Goal: Task Accomplishment & Management: Manage account settings

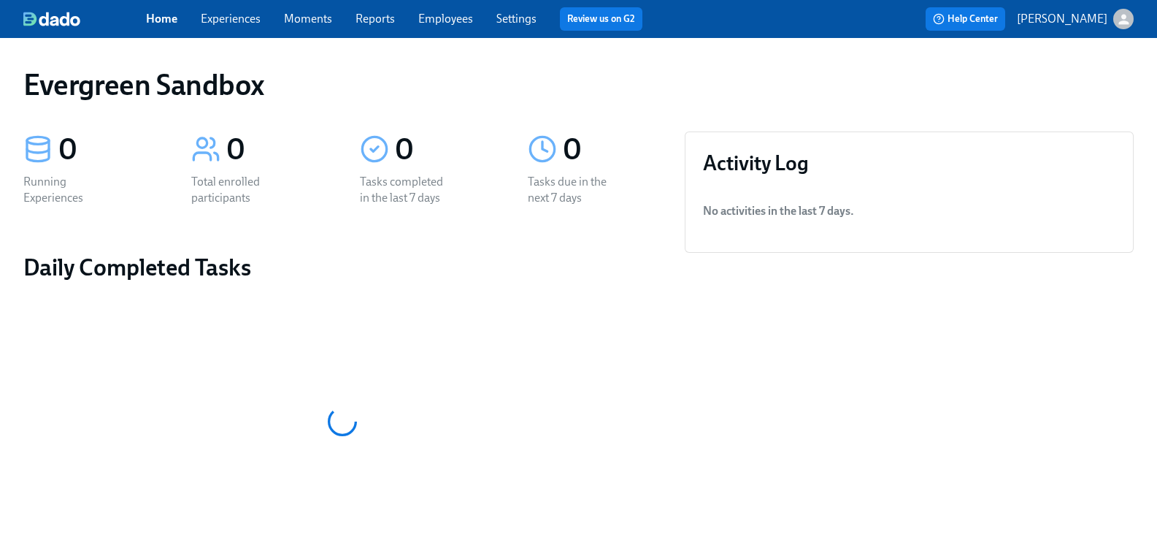
click at [1119, 18] on icon "button" at bounding box center [1124, 19] width 10 height 10
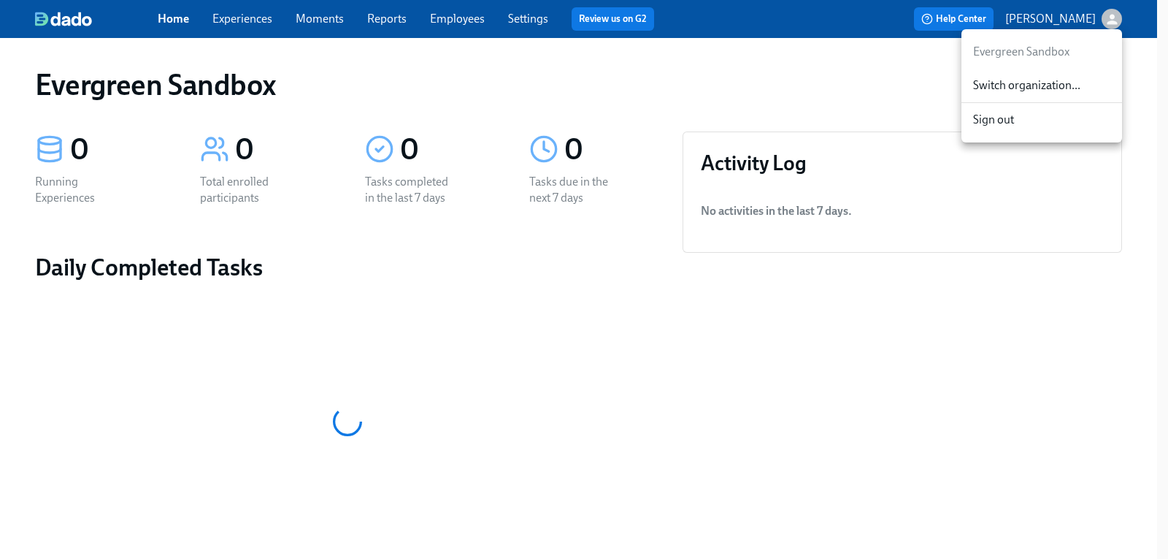
click at [1048, 82] on span "Switch organization..." at bounding box center [1041, 85] width 137 height 16
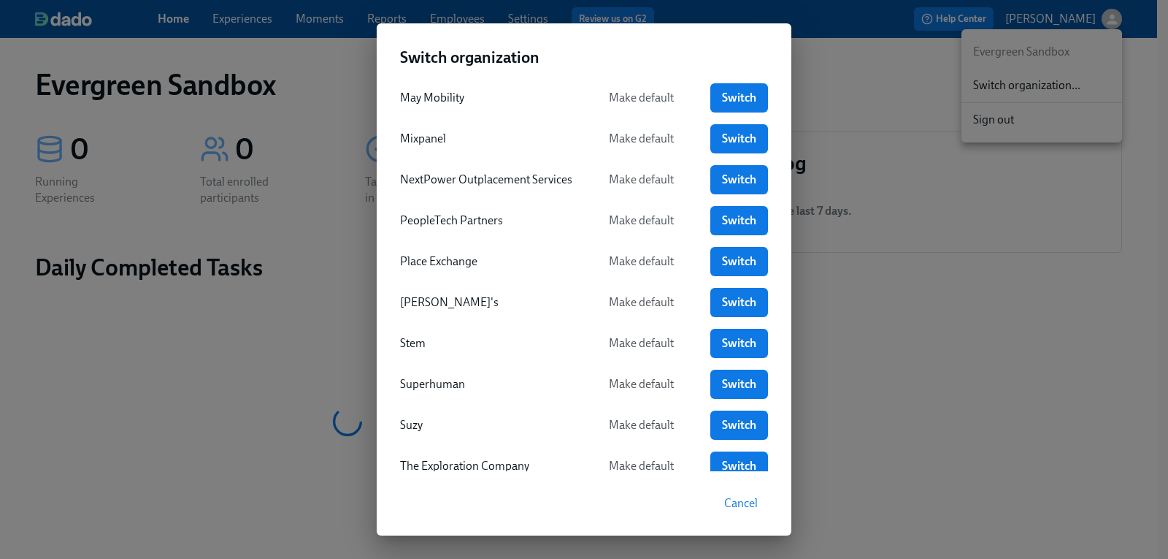
scroll to position [579, 0]
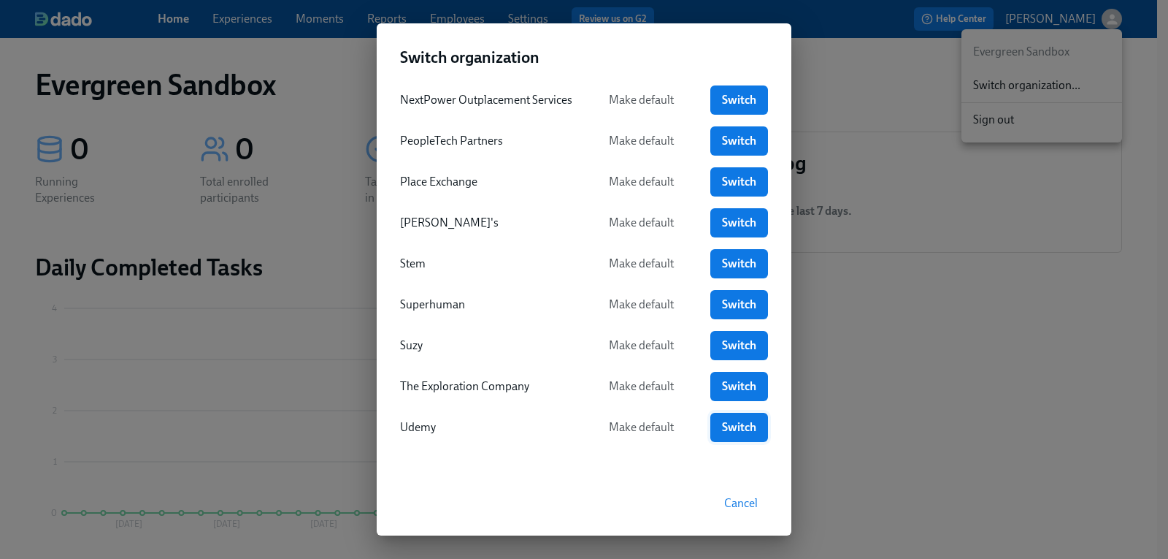
click at [732, 431] on span "Switch" at bounding box center [739, 427] width 37 height 15
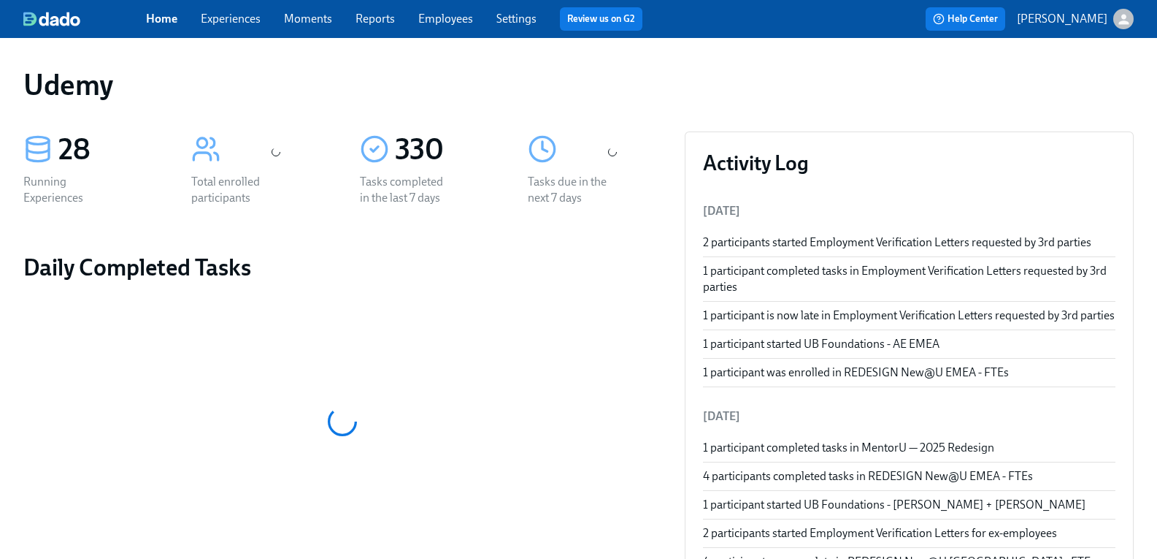
click at [258, 22] on link "Experiences" at bounding box center [231, 19] width 60 height 14
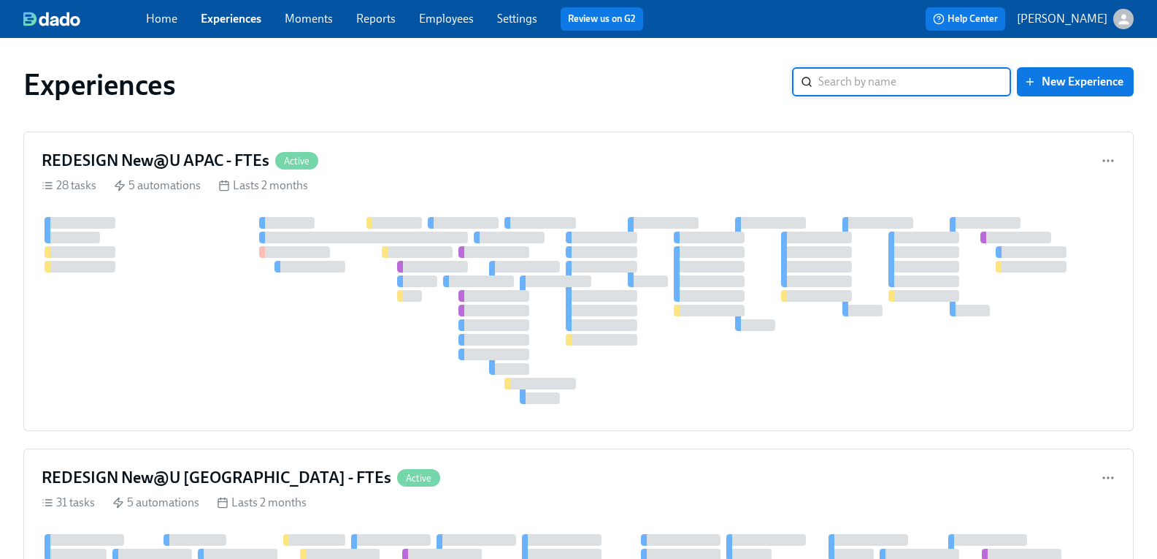
click at [821, 83] on input "search" at bounding box center [914, 81] width 193 height 29
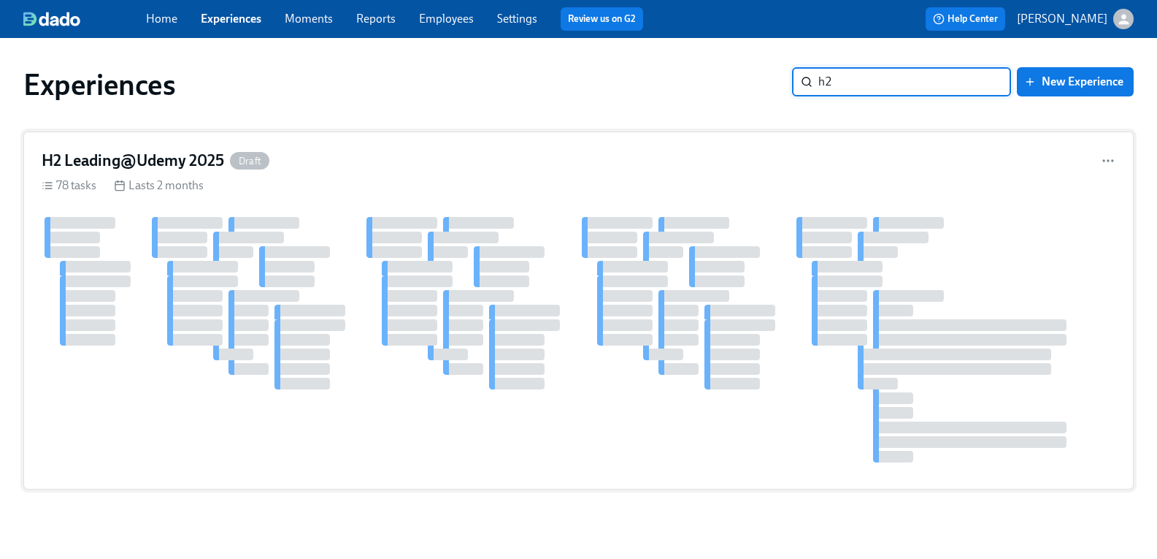
type input "h2"
click at [158, 162] on h4 "H2 Leading@Udemy 2025" at bounding box center [133, 161] width 183 height 22
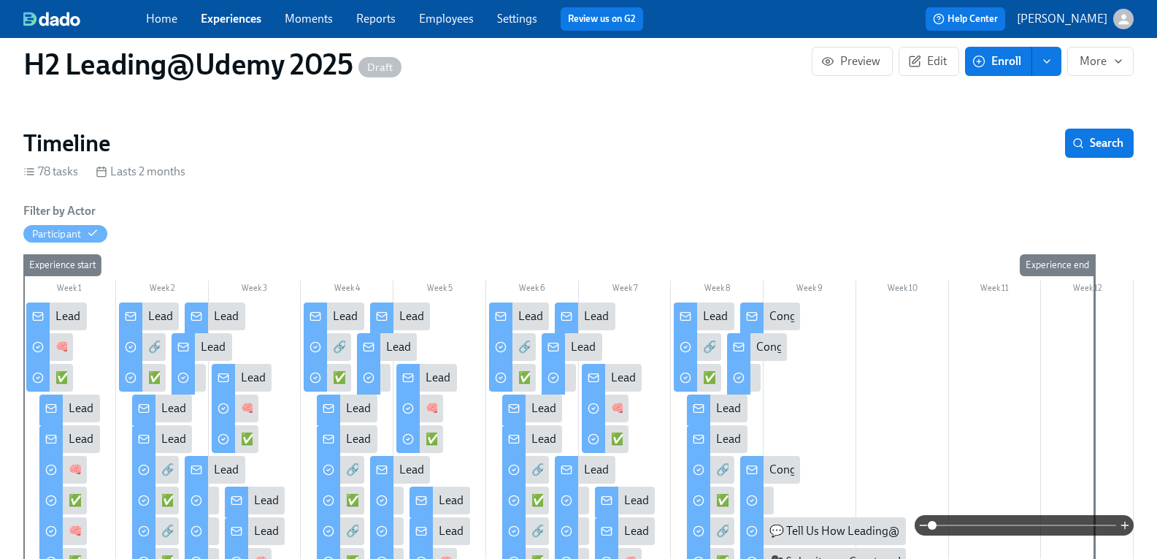
scroll to position [146, 0]
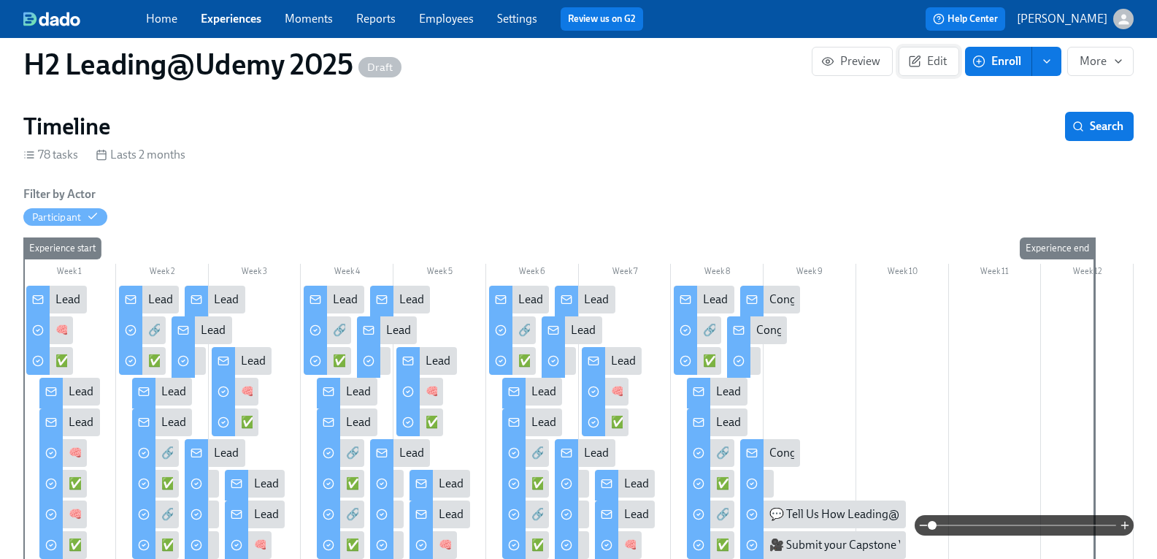
click at [908, 55] on icon "button" at bounding box center [914, 61] width 13 height 13
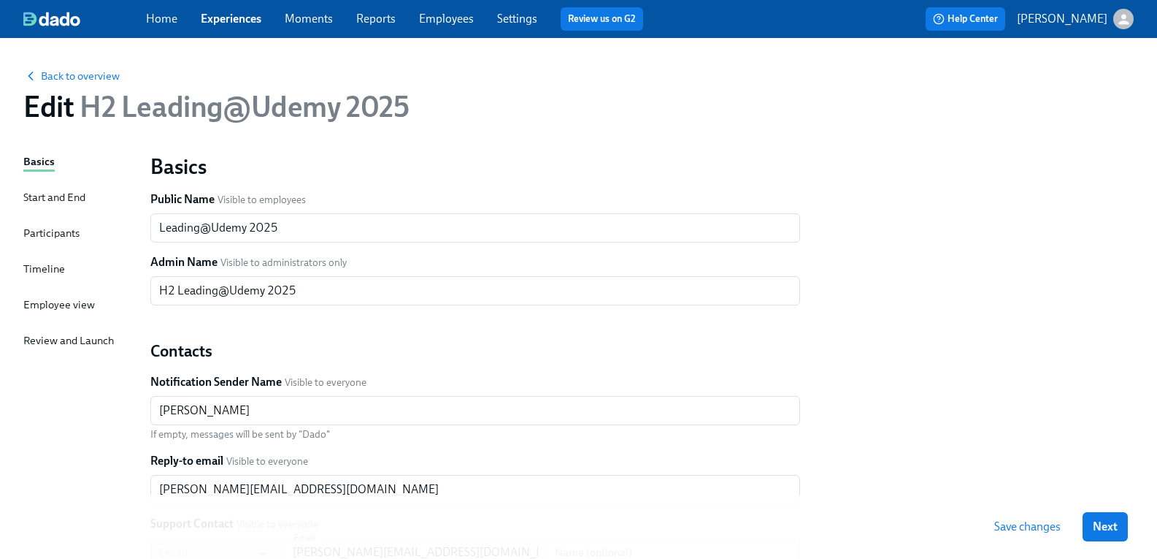
click at [70, 234] on div "Participants" at bounding box center [51, 233] width 56 height 16
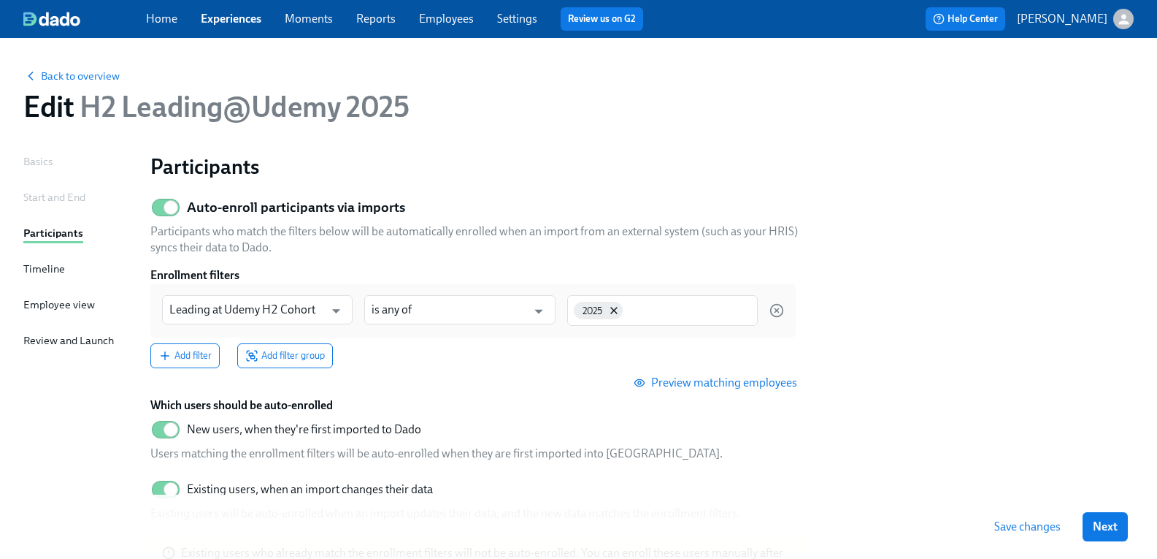
click at [738, 384] on span "Preview matching employees" at bounding box center [717, 382] width 161 height 15
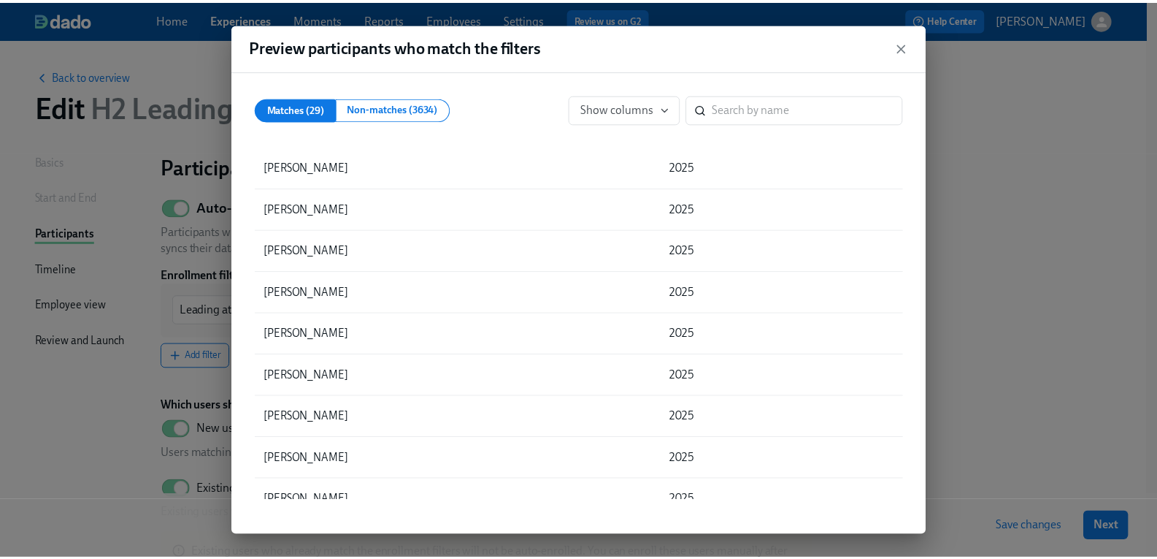
scroll to position [888, 0]
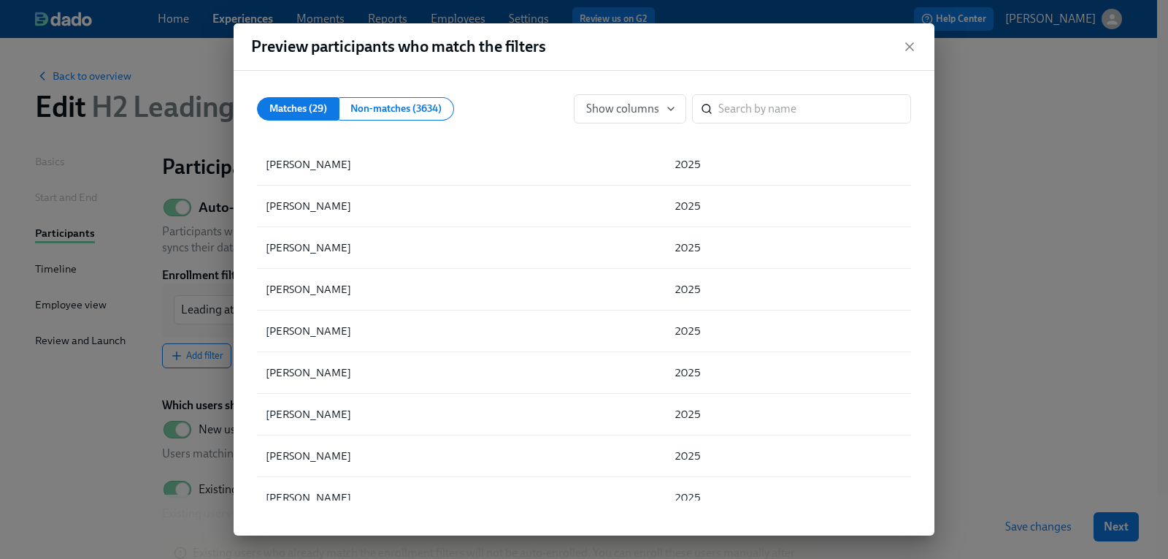
click at [90, 434] on div "Preview participants who match the filters Matches (29) Non-matches (3634) Show…" at bounding box center [584, 279] width 1168 height 559
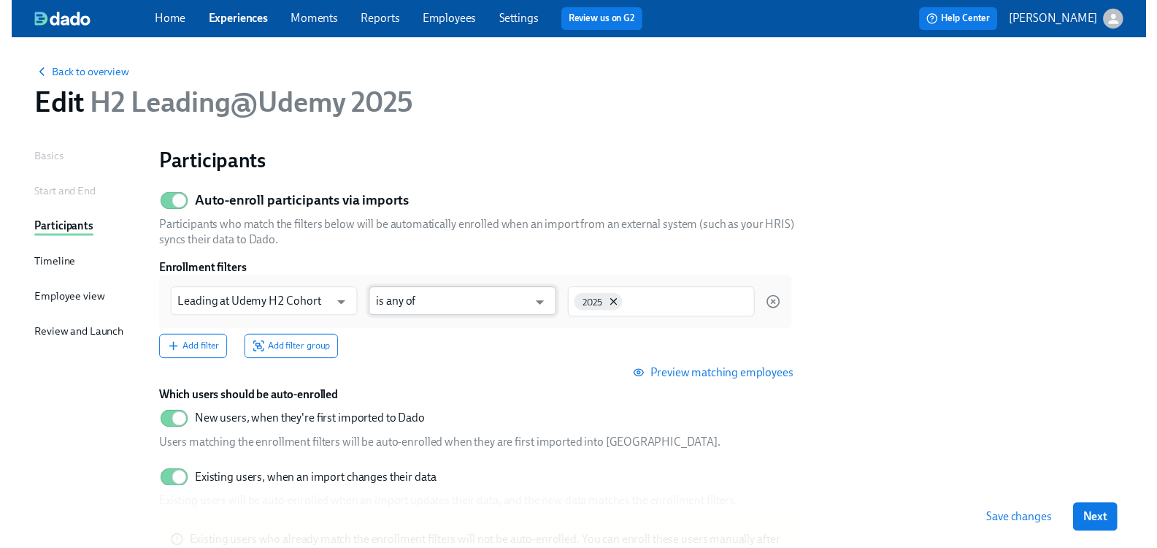
scroll to position [0, 0]
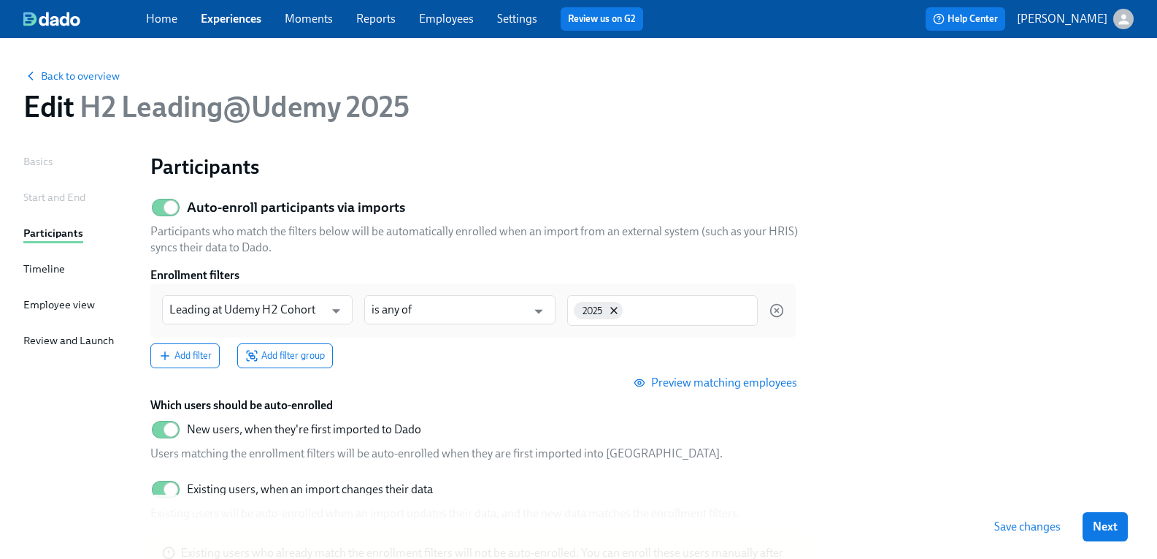
click at [464, 22] on link "Employees" at bounding box center [446, 19] width 55 height 14
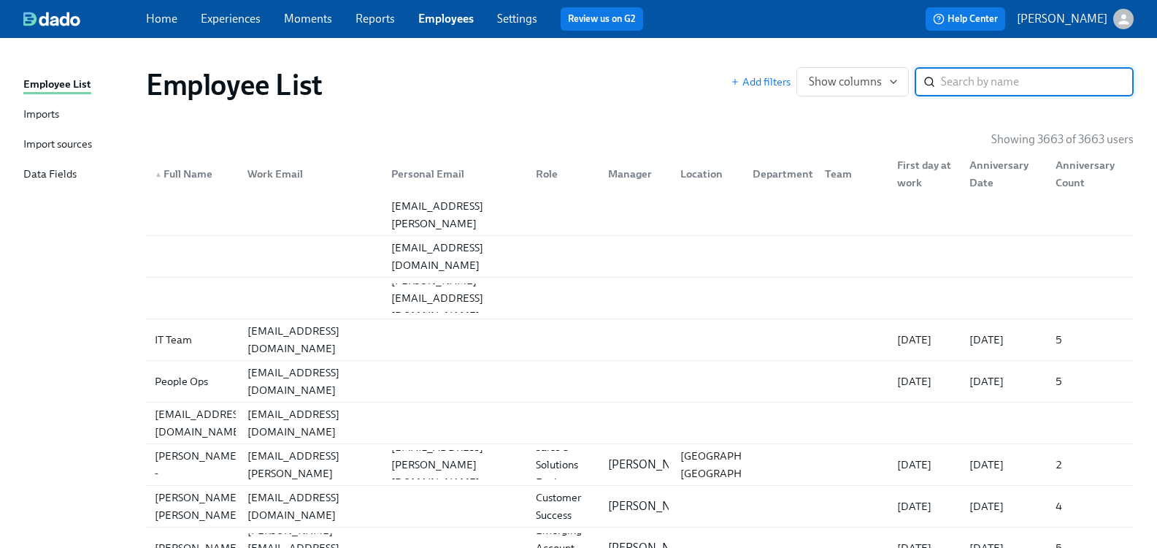
click at [58, 146] on div "Import sources" at bounding box center [57, 145] width 69 height 18
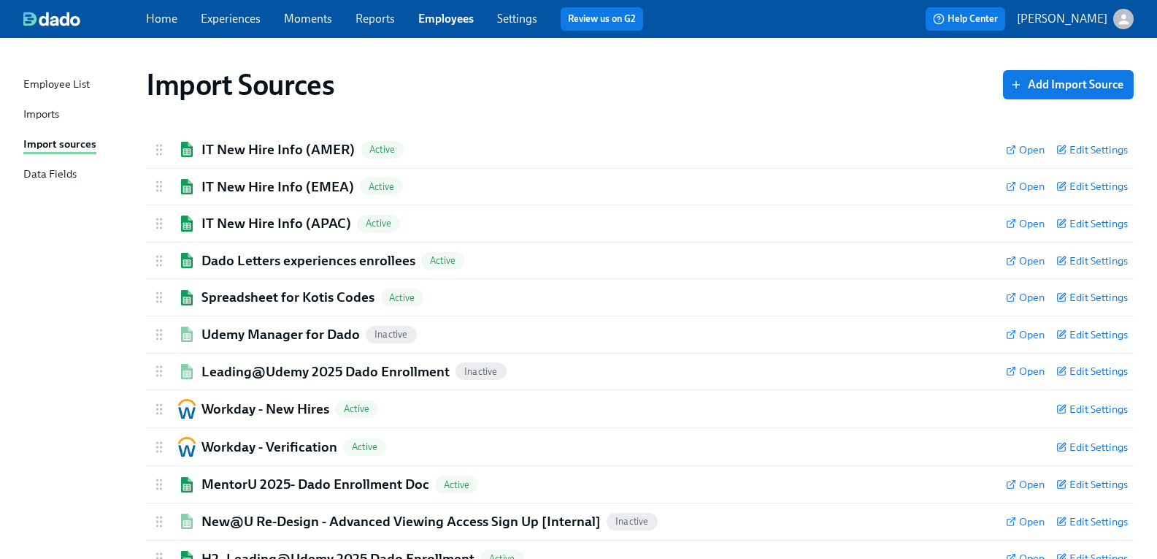
click at [59, 117] on div "Imports" at bounding box center [41, 115] width 36 height 18
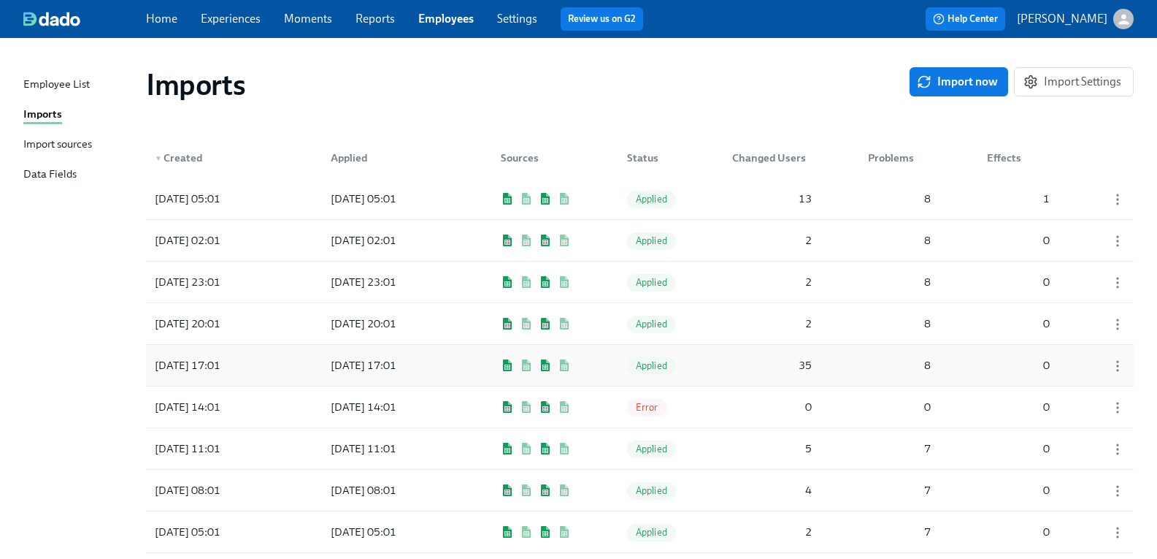
click at [223, 366] on div "[DATE] 17:01" at bounding box center [187, 365] width 77 height 18
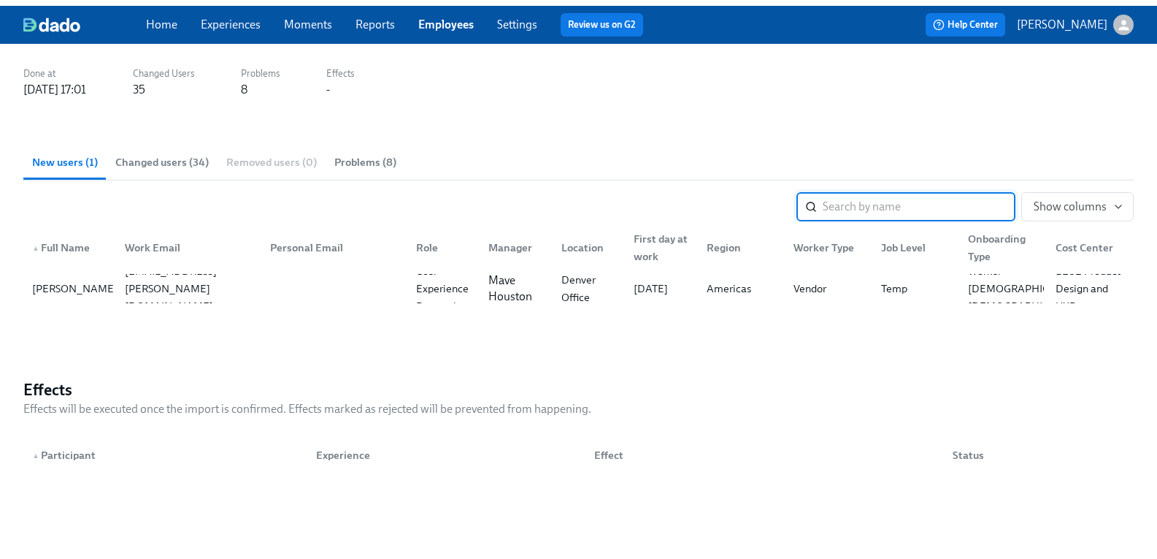
scroll to position [219, 0]
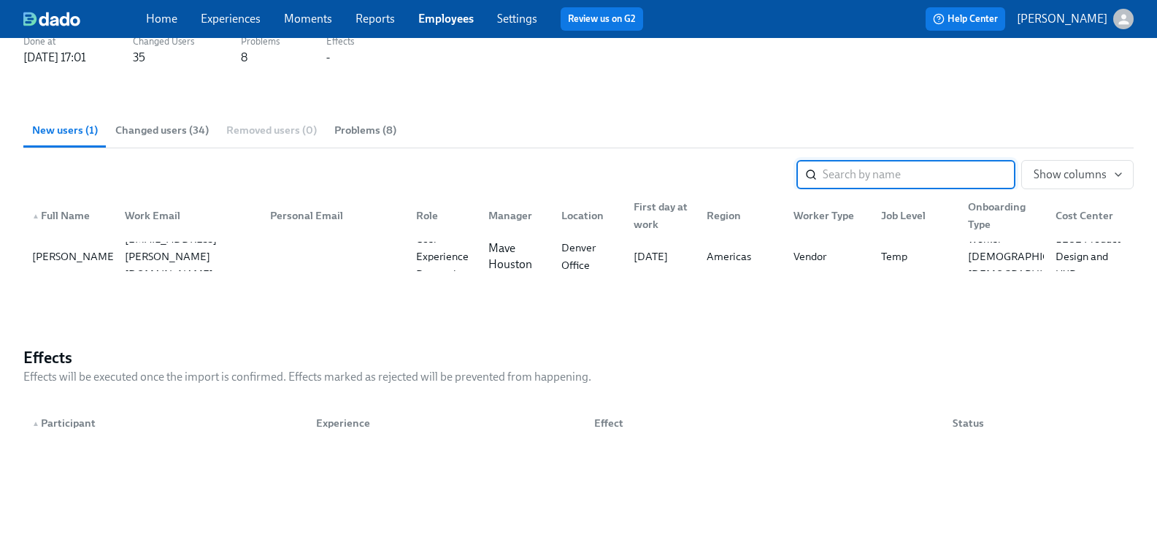
click at [386, 126] on span "Problems (8)" at bounding box center [365, 130] width 62 height 17
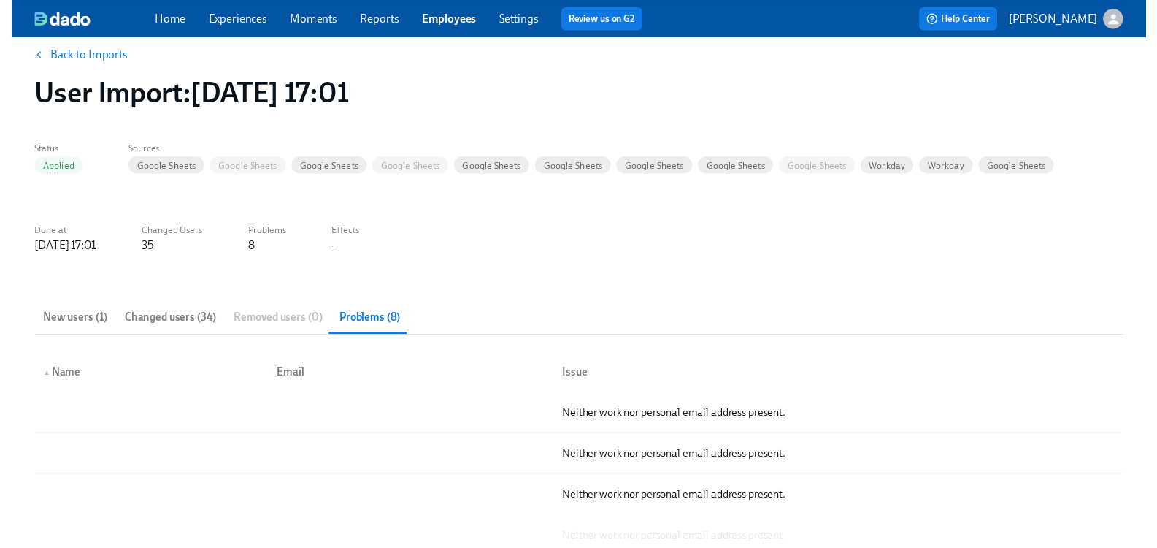
scroll to position [0, 0]
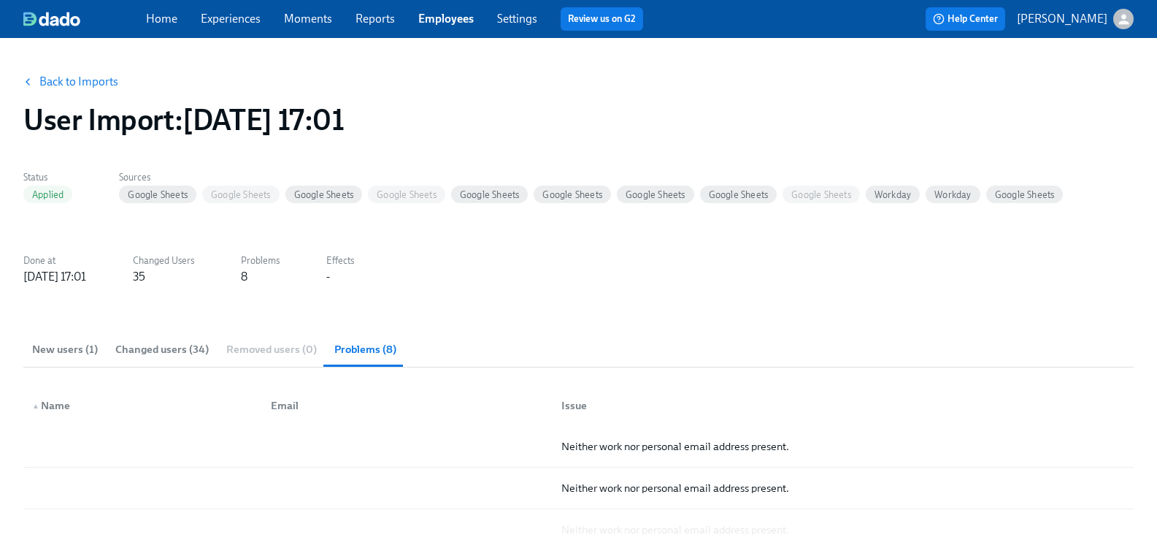
click at [86, 353] on span "New users (1)" at bounding box center [65, 349] width 66 height 17
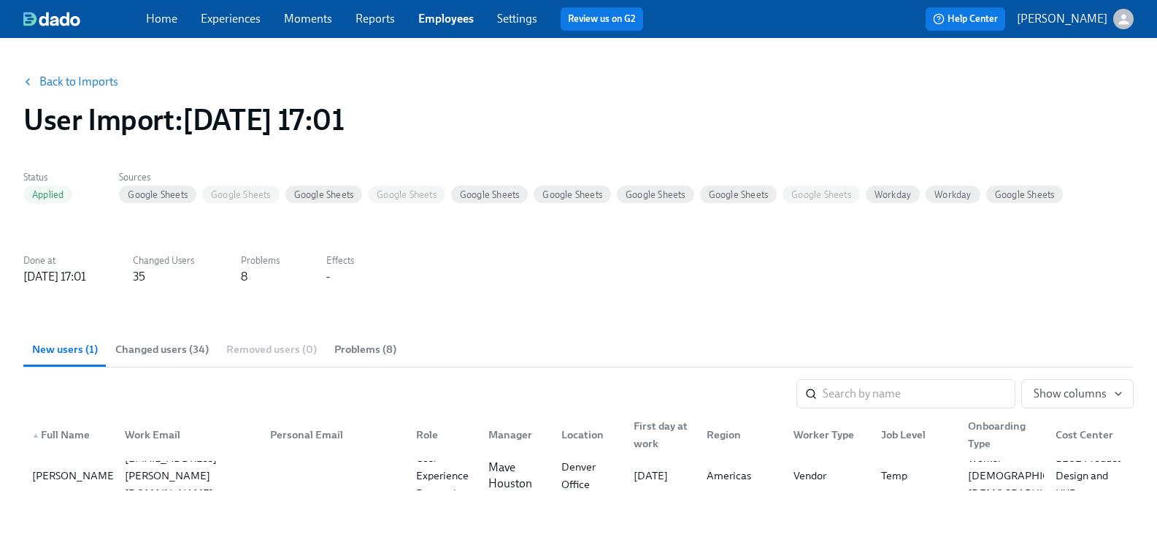
click at [115, 88] on link "Back to Imports" at bounding box center [78, 81] width 79 height 15
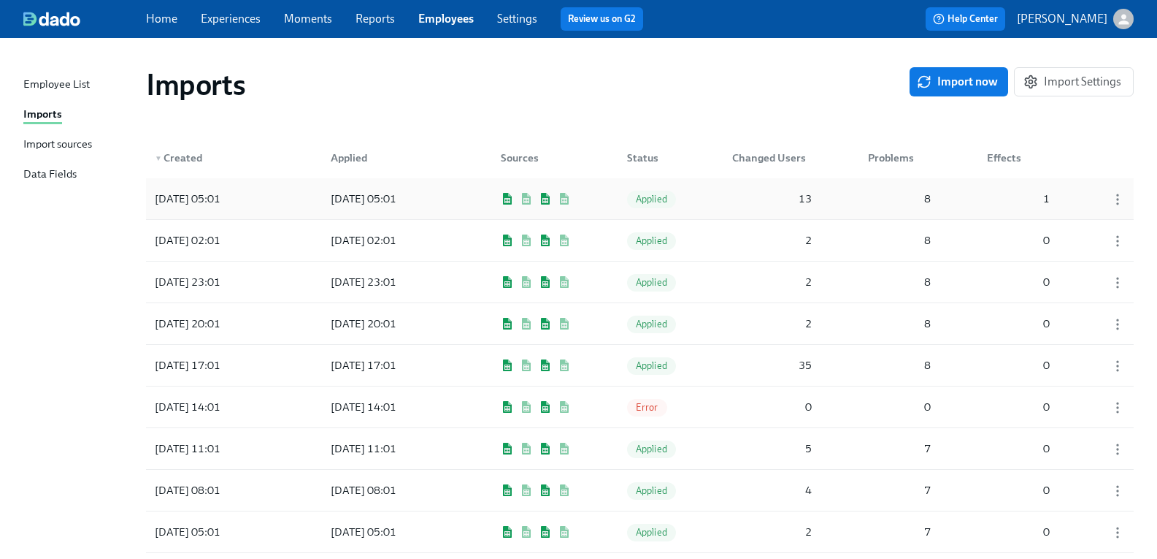
click at [216, 199] on div "[DATE] 05:01" at bounding box center [187, 199] width 77 height 18
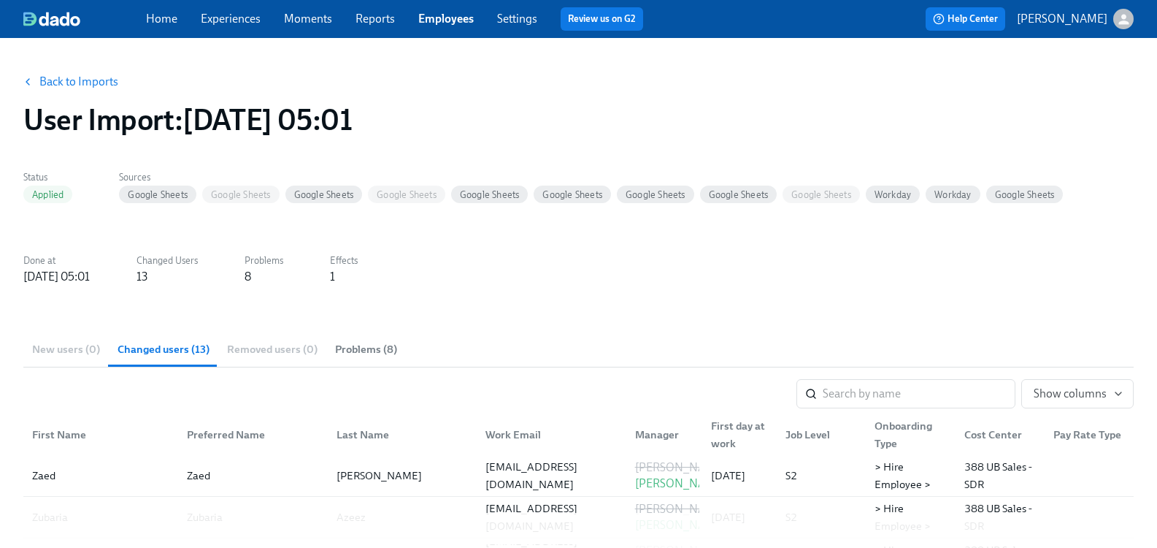
click at [99, 77] on link "Back to Imports" at bounding box center [78, 81] width 79 height 15
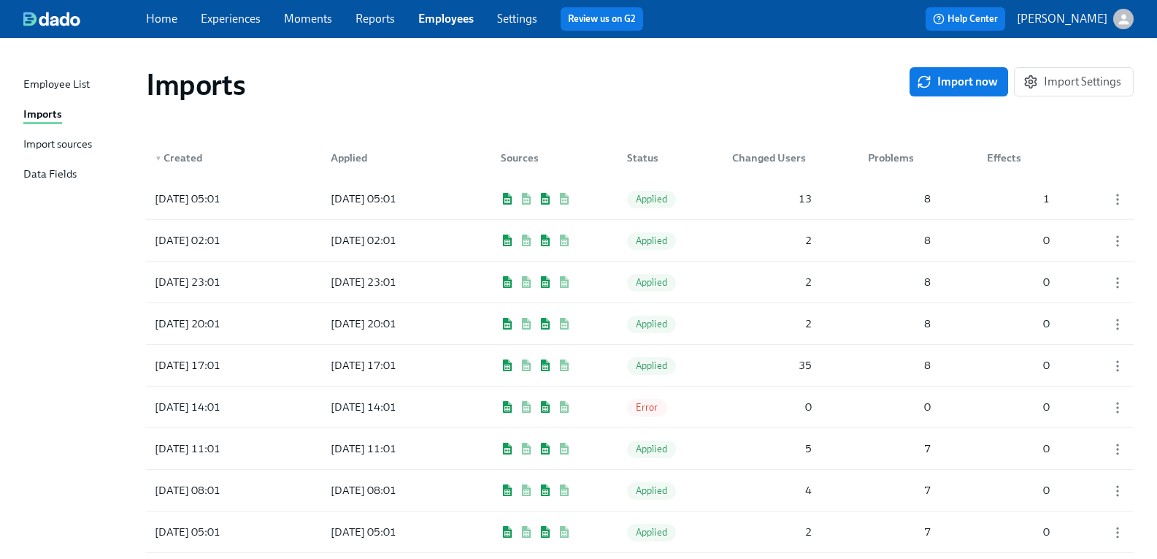
click at [76, 173] on div "Data Fields" at bounding box center [49, 175] width 53 height 18
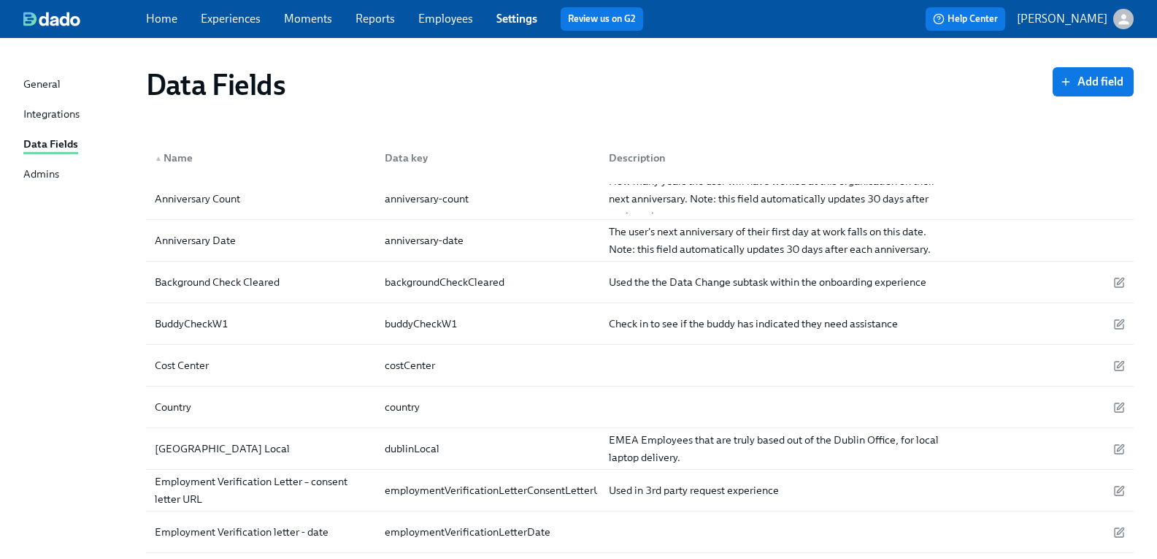
click at [426, 18] on div "Home Experiences Moments Reports Employees Settings Review us on G2" at bounding box center [400, 18] width 509 height 23
click at [443, 23] on link "Employees" at bounding box center [445, 19] width 55 height 14
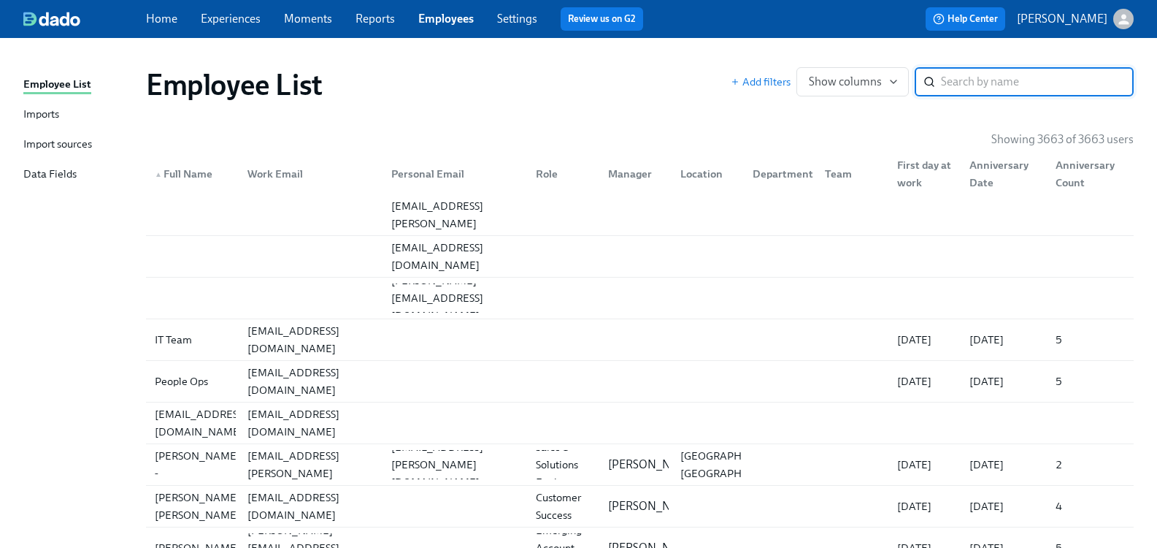
click at [82, 145] on div "Import sources" at bounding box center [57, 145] width 69 height 18
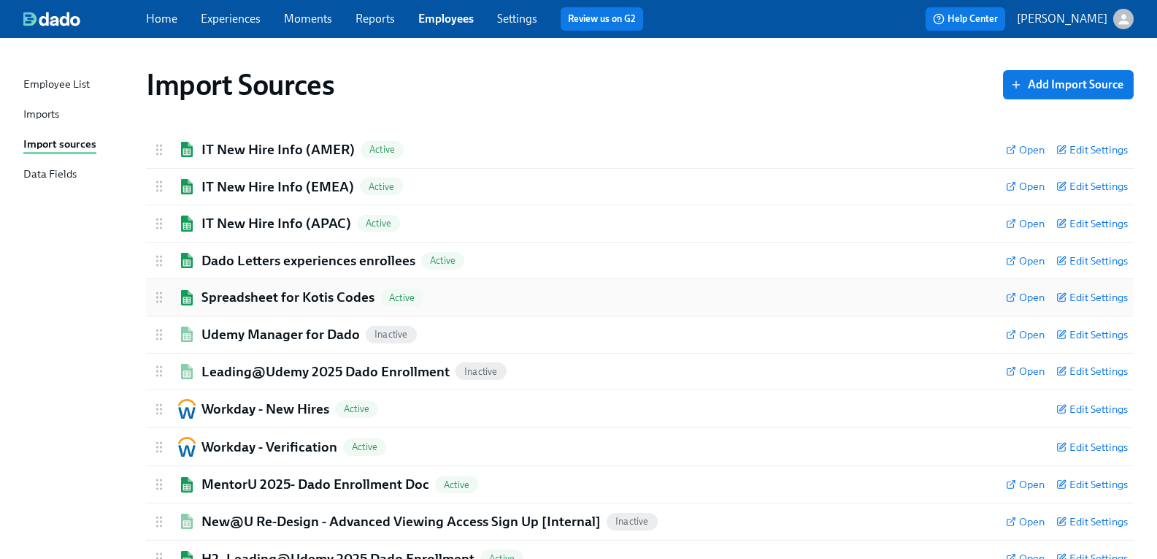
scroll to position [53, 0]
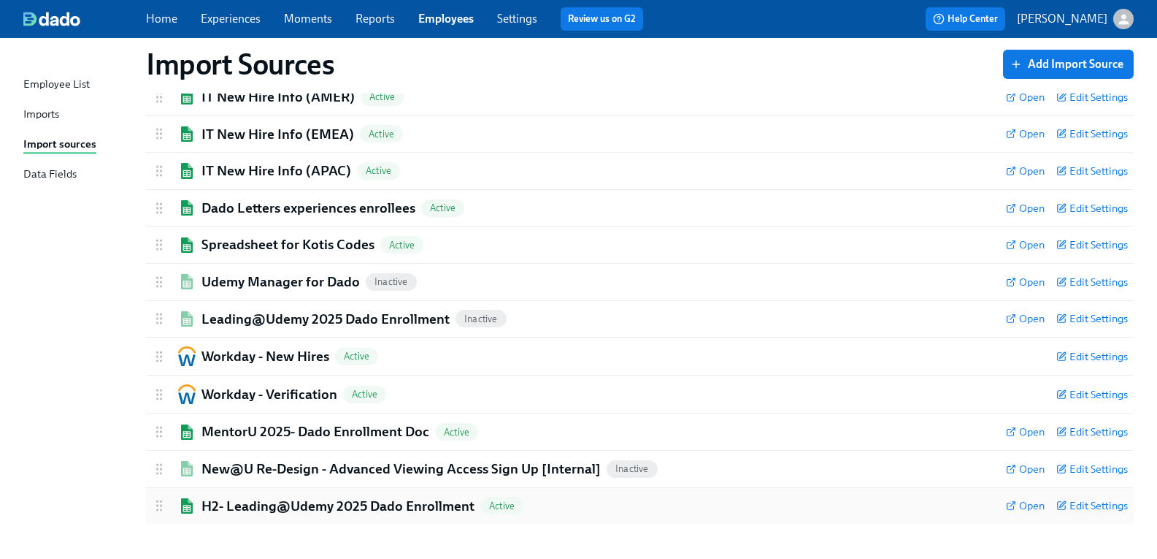
click at [304, 509] on h2 "H2- Leading@Udemy 2025 Dado Enrollment" at bounding box center [338, 505] width 273 height 19
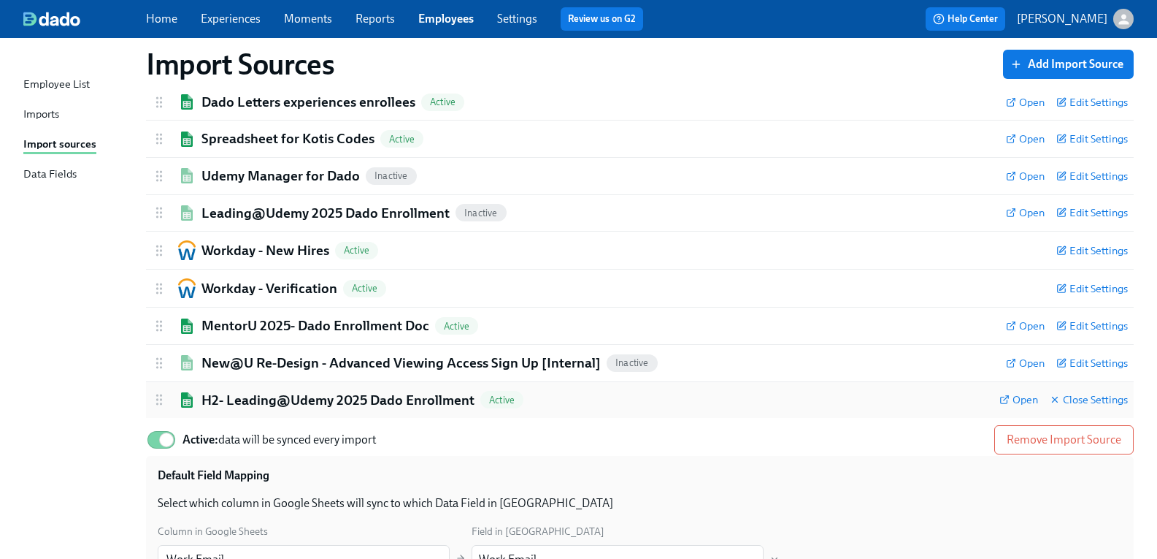
scroll to position [345, 0]
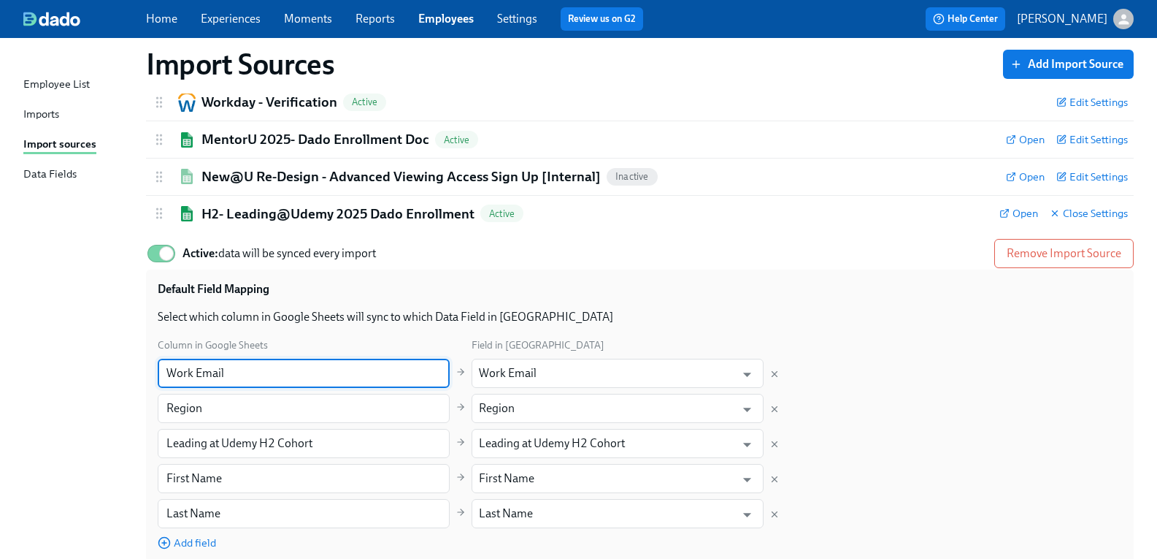
click at [310, 375] on input "Work Email" at bounding box center [304, 372] width 292 height 29
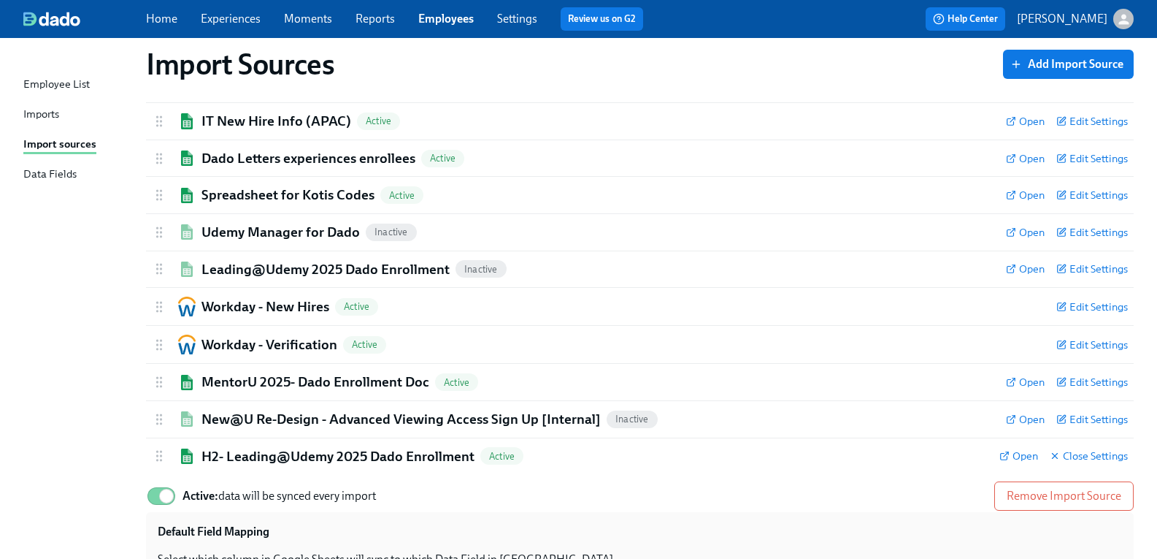
scroll to position [0, 0]
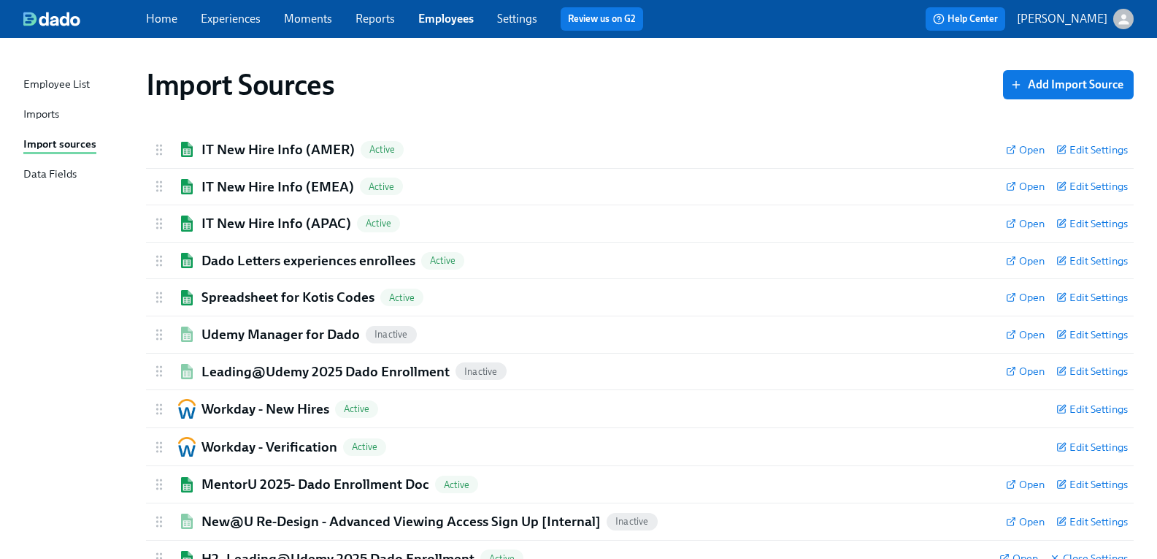
click at [251, 20] on link "Experiences" at bounding box center [231, 19] width 60 height 14
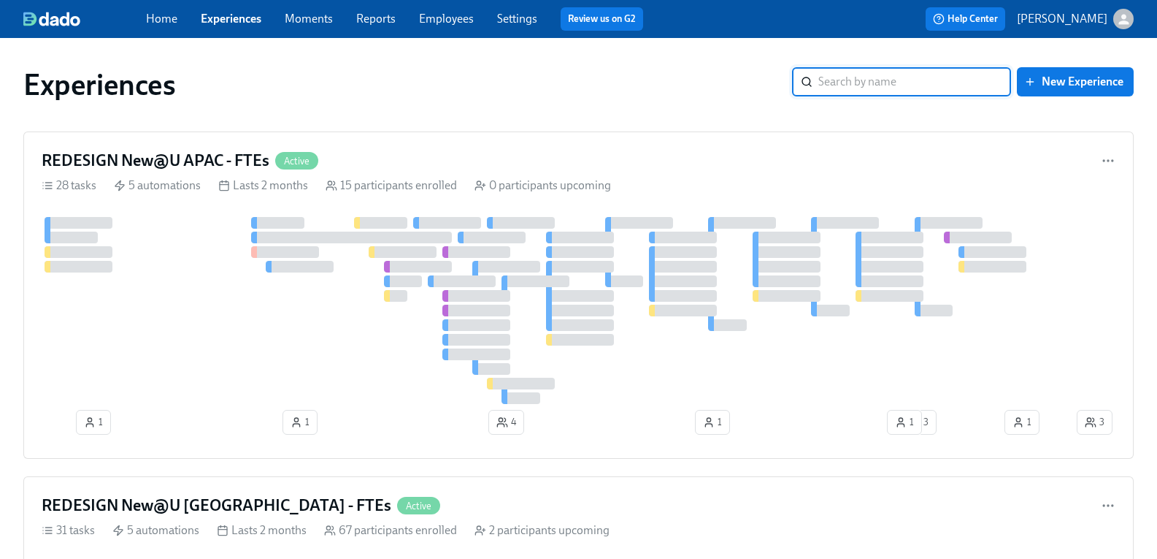
click at [899, 79] on input "search" at bounding box center [914, 81] width 193 height 29
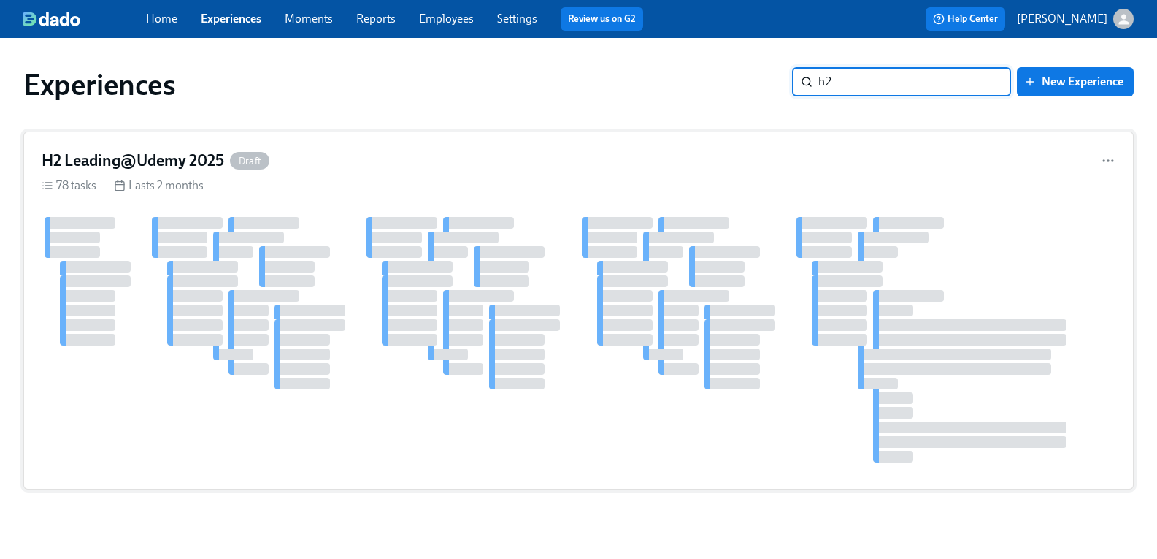
type input "h2"
click at [115, 163] on h4 "H2 Leading@Udemy 2025" at bounding box center [133, 161] width 183 height 22
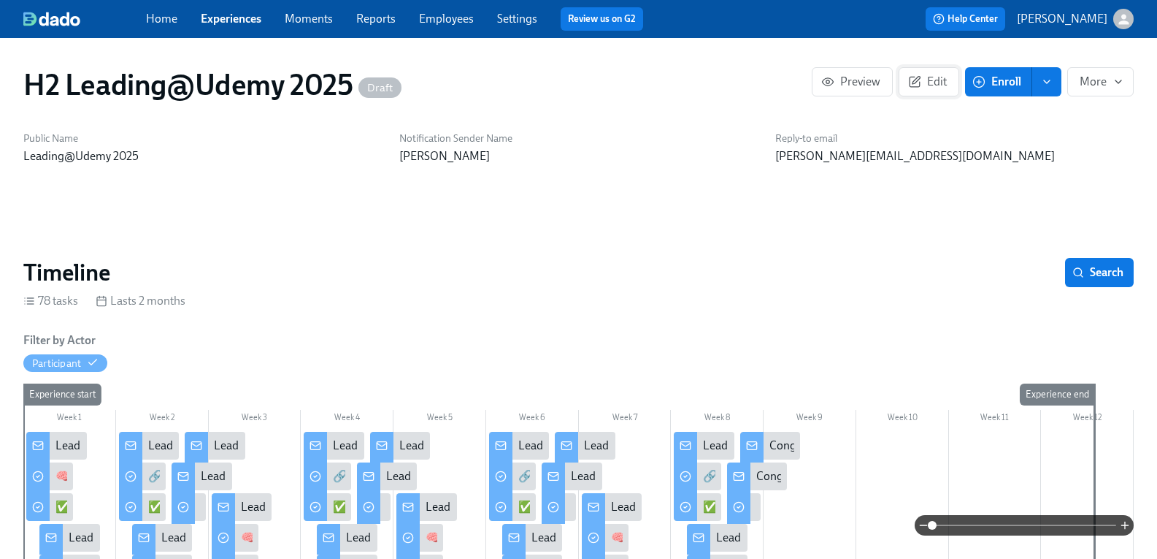
click at [908, 83] on icon "button" at bounding box center [914, 81] width 13 height 13
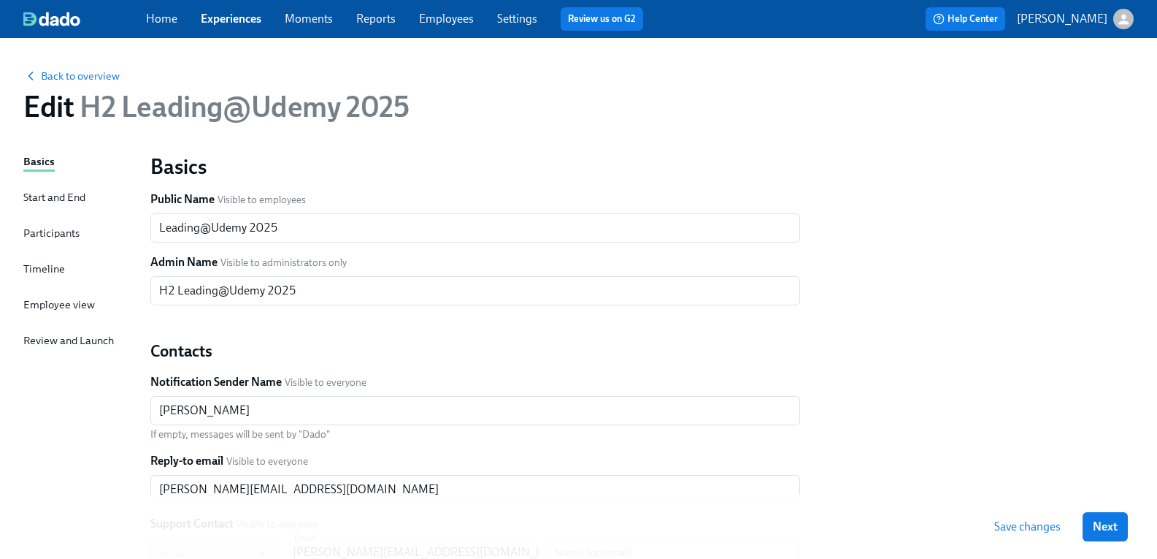
click at [73, 240] on div "Participants" at bounding box center [51, 233] width 56 height 16
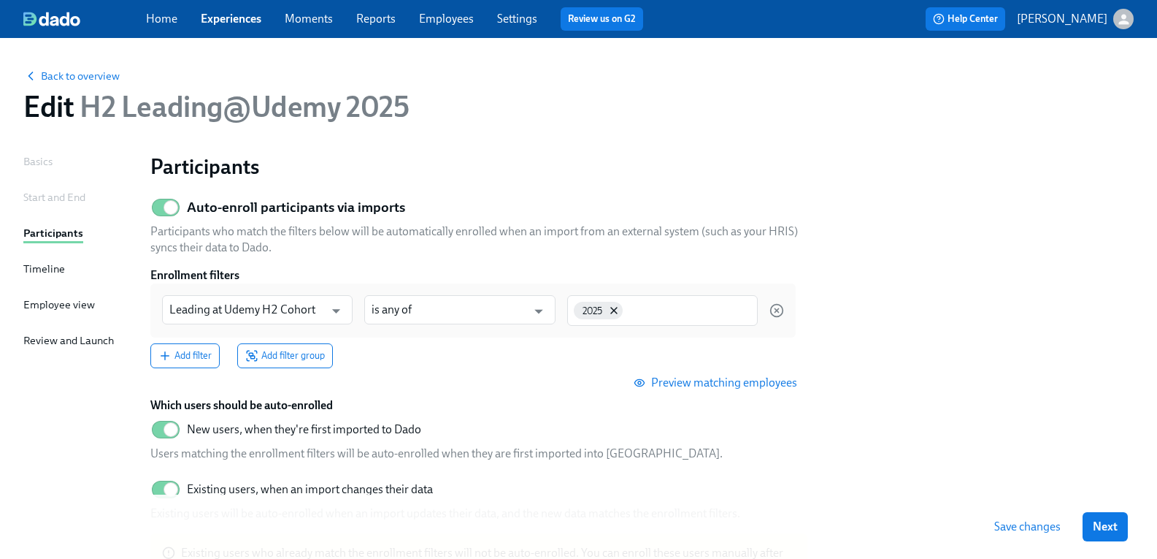
click at [85, 199] on div "Start and End" at bounding box center [54, 197] width 62 height 16
